Goal: Task Accomplishment & Management: Manage account settings

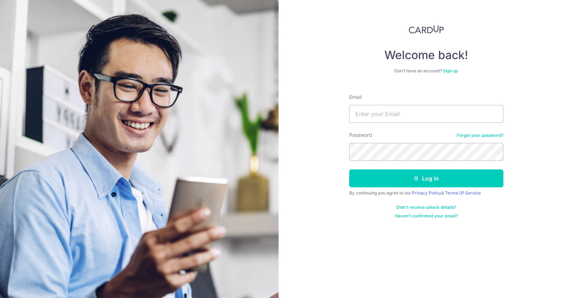
click at [392, 115] on input "Email" at bounding box center [426, 114] width 154 height 18
type input "[EMAIL_ADDRESS][DOMAIN_NAME]"
click at [349, 170] on button "Log in" at bounding box center [426, 179] width 154 height 18
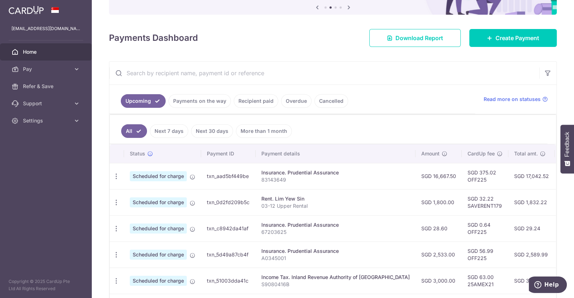
scroll to position [82, 0]
